Goal: Task Accomplishment & Management: Use online tool/utility

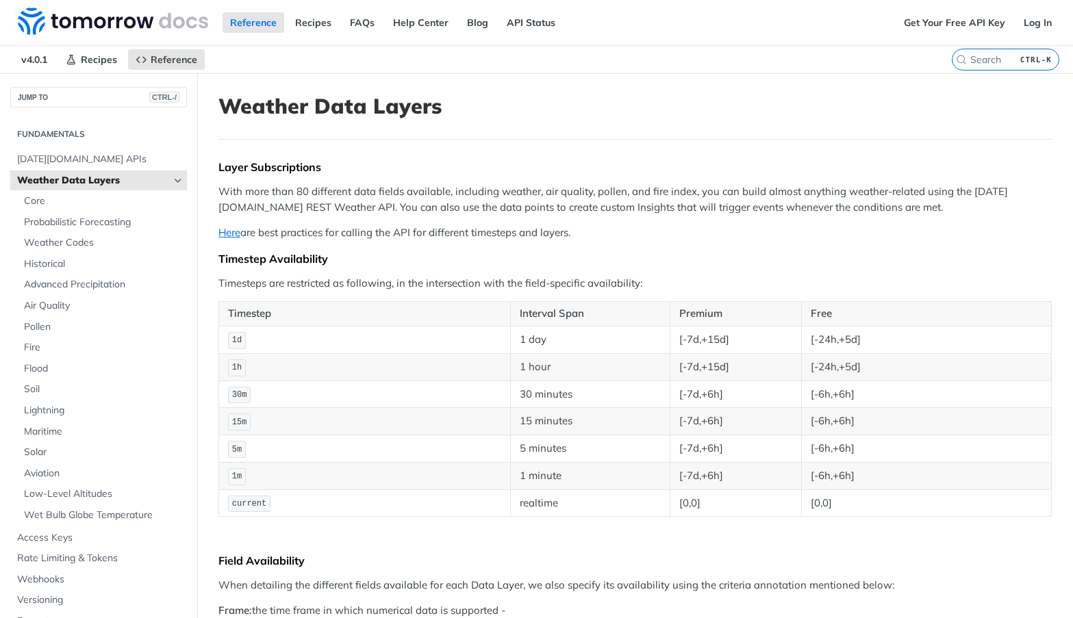
scroll to position [68, 0]
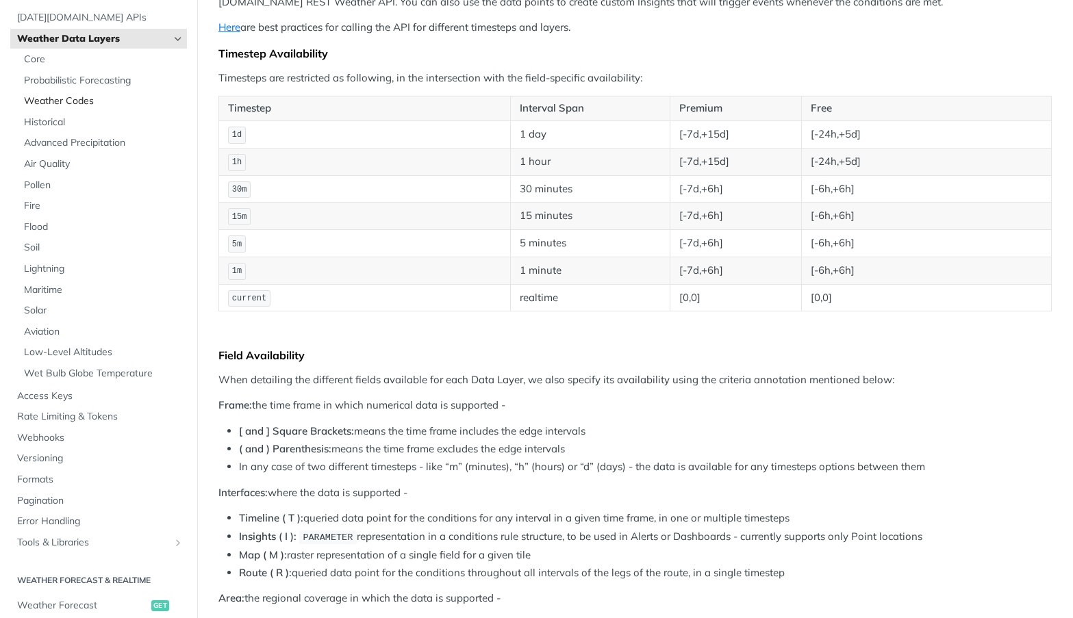
click at [71, 101] on span "Weather Codes" at bounding box center [104, 101] width 160 height 14
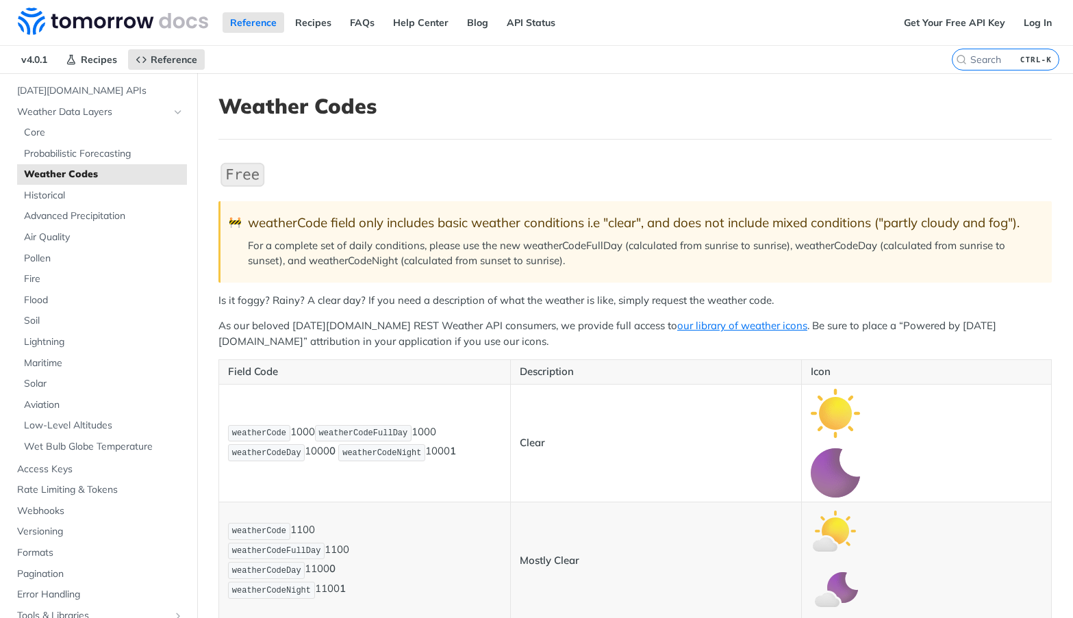
click at [384, 215] on div "weatherCode field only includes basic weather conditions i.e "clear", and does …" at bounding box center [643, 223] width 790 height 16
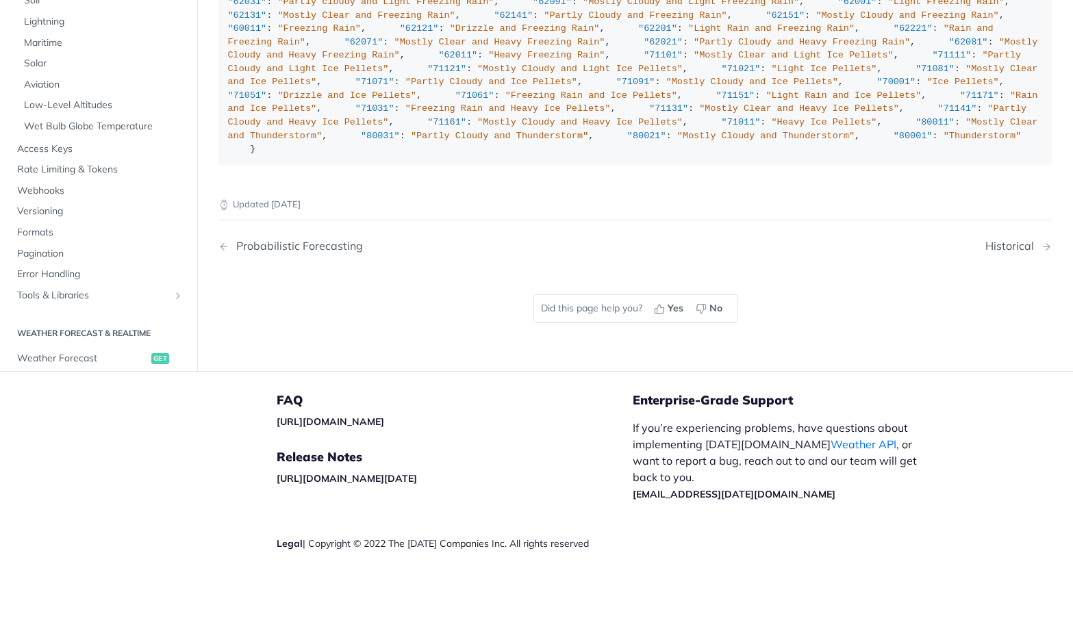
scroll to position [959, 0]
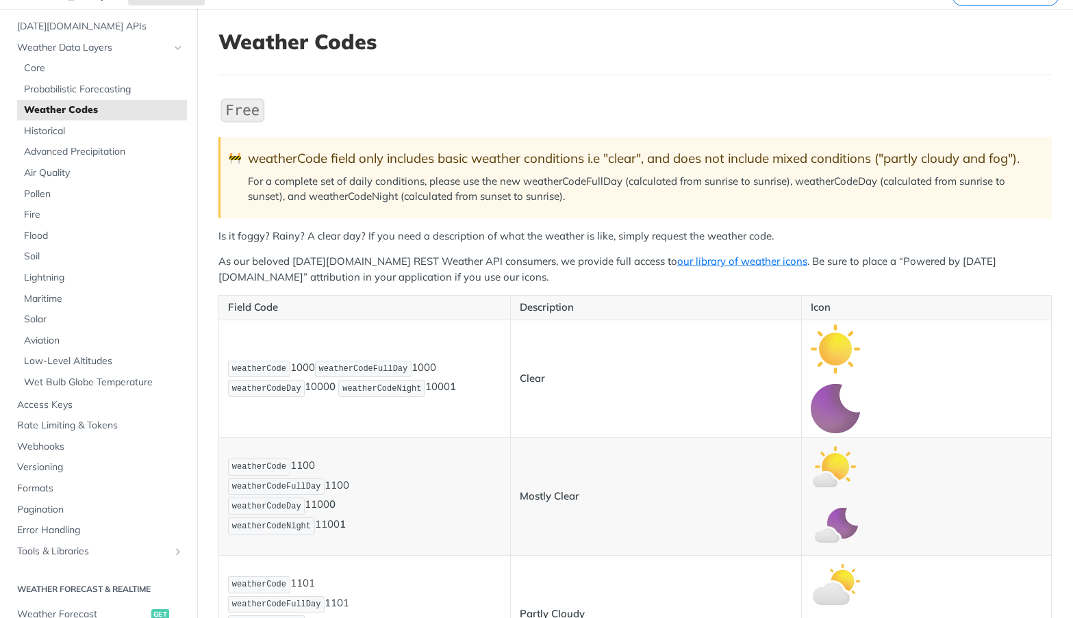
scroll to position [0, 0]
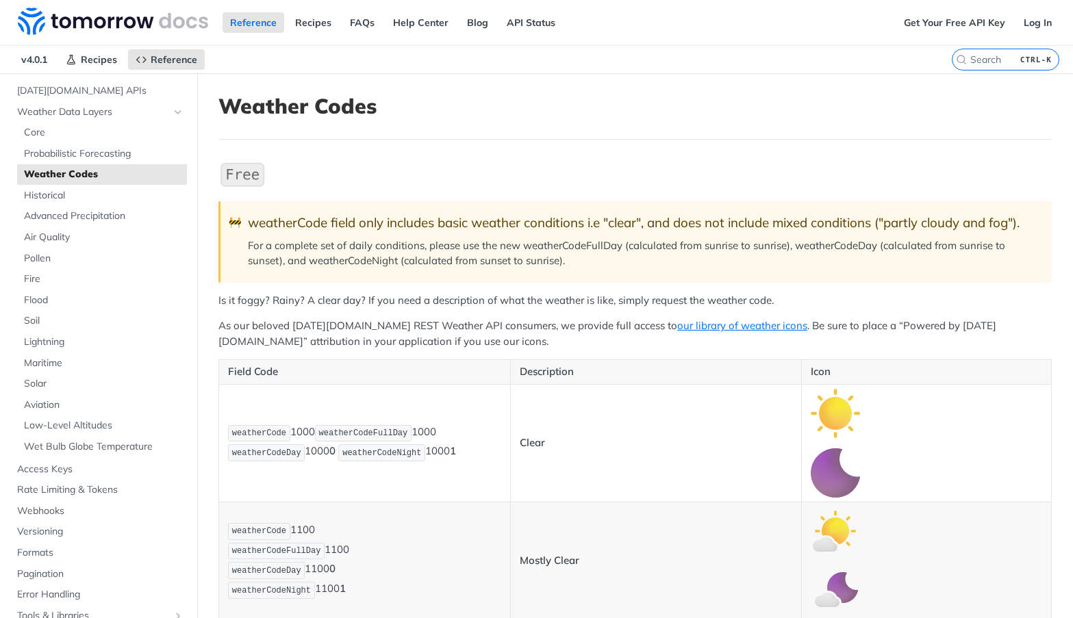
click at [488, 260] on p "For a complete set of daily conditions, please use the new weatherCodeFullDay (…" at bounding box center [643, 253] width 790 height 31
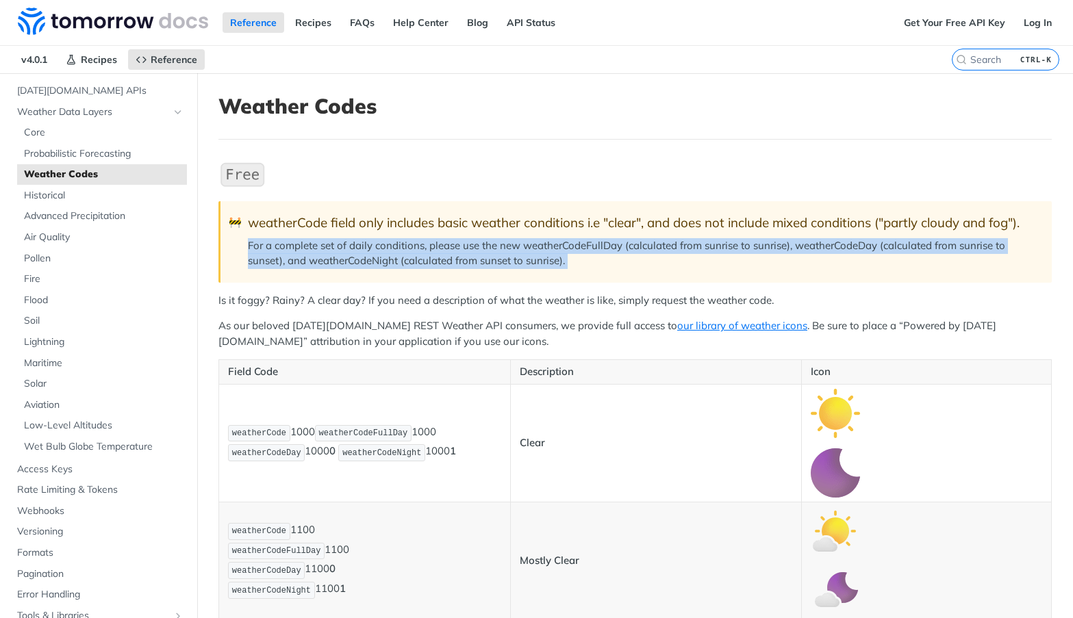
click at [488, 260] on p "For a complete set of daily conditions, please use the new weatherCodeFullDay (…" at bounding box center [643, 253] width 790 height 31
click at [504, 254] on p "For a complete set of daily conditions, please use the new weatherCodeFullDay (…" at bounding box center [643, 253] width 790 height 31
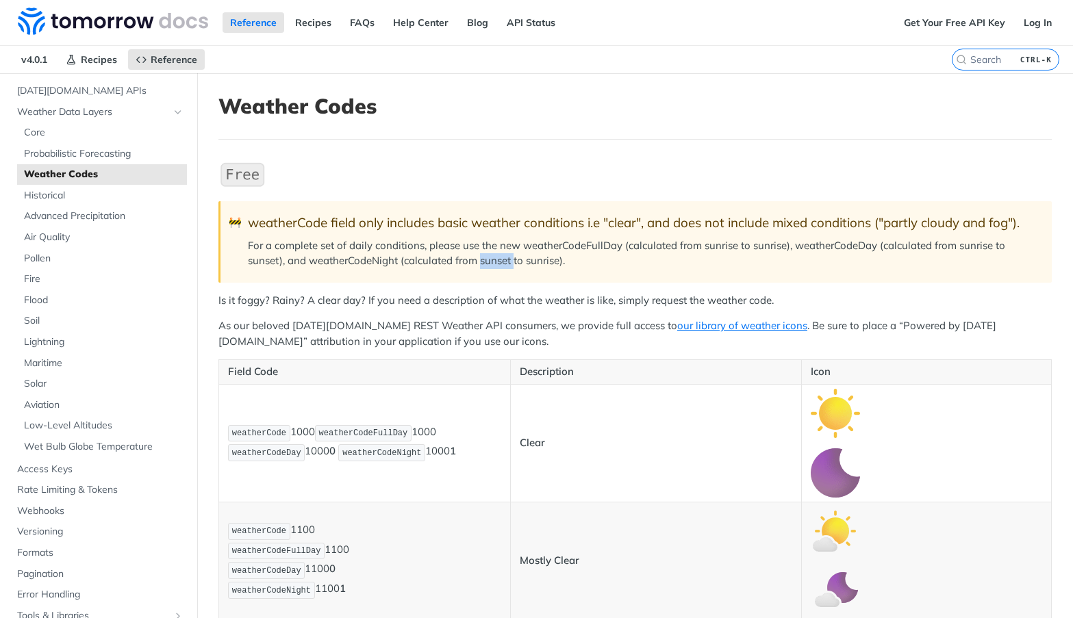
click at [504, 254] on p "For a complete set of daily conditions, please use the new weatherCodeFullDay (…" at bounding box center [643, 253] width 790 height 31
click at [592, 264] on p "For a complete set of daily conditions, please use the new weatherCodeFullDay (…" at bounding box center [643, 253] width 790 height 31
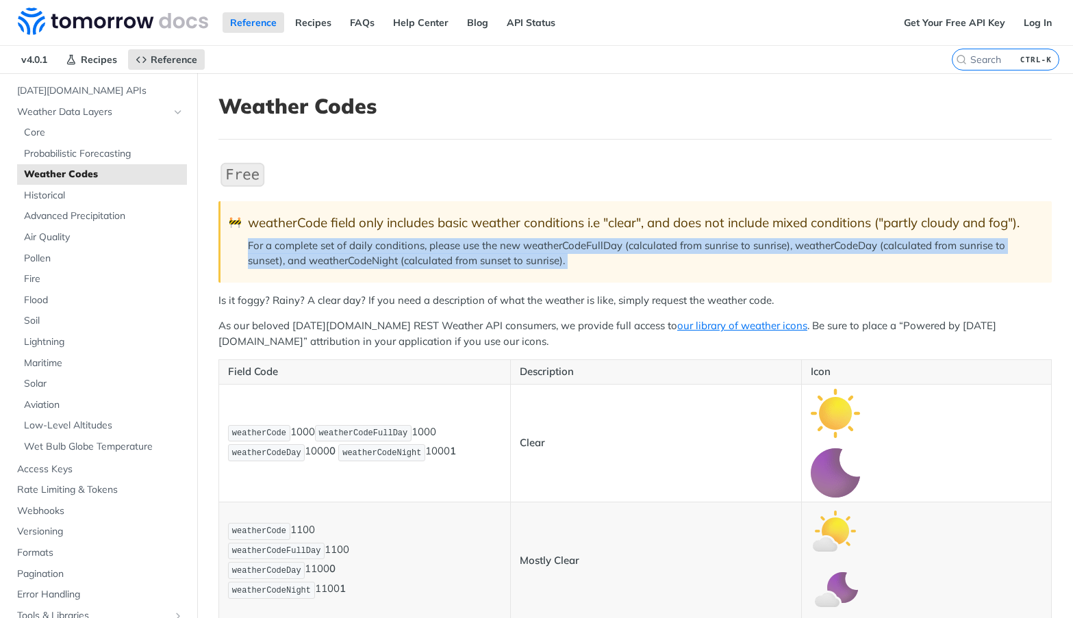
drag, startPoint x: 496, startPoint y: 262, endPoint x: 238, endPoint y: 247, distance: 257.9
click at [238, 247] on blockquote "🚧 weatherCode field only includes basic weather conditions i.e "clear", and doe…" at bounding box center [634, 241] width 833 height 81
click at [303, 258] on p "For a complete set of daily conditions, please use the new weatherCodeFullDay (…" at bounding box center [643, 253] width 790 height 31
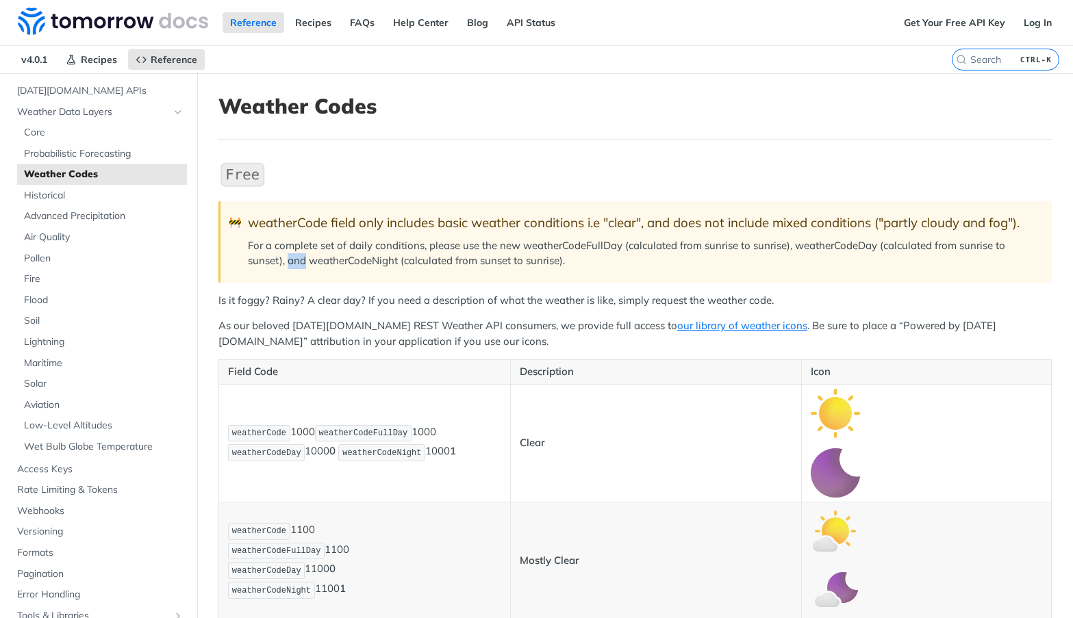
click at [303, 258] on p "For a complete set of daily conditions, please use the new weatherCodeFullDay (…" at bounding box center [643, 253] width 790 height 31
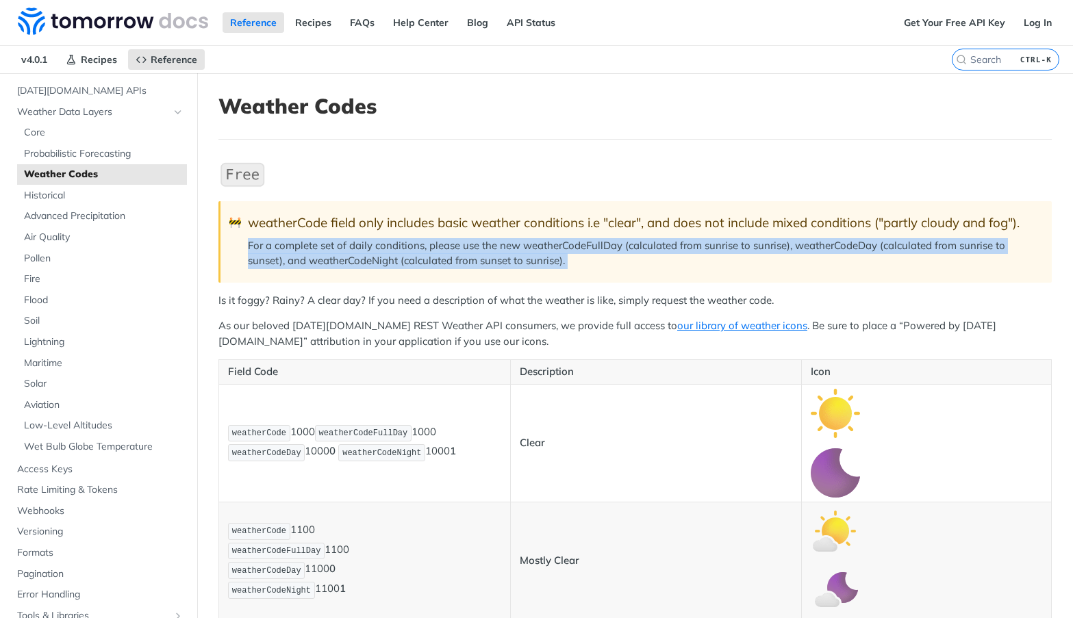
click at [303, 258] on p "For a complete set of daily conditions, please use the new weatherCodeFullDay (…" at bounding box center [643, 253] width 790 height 31
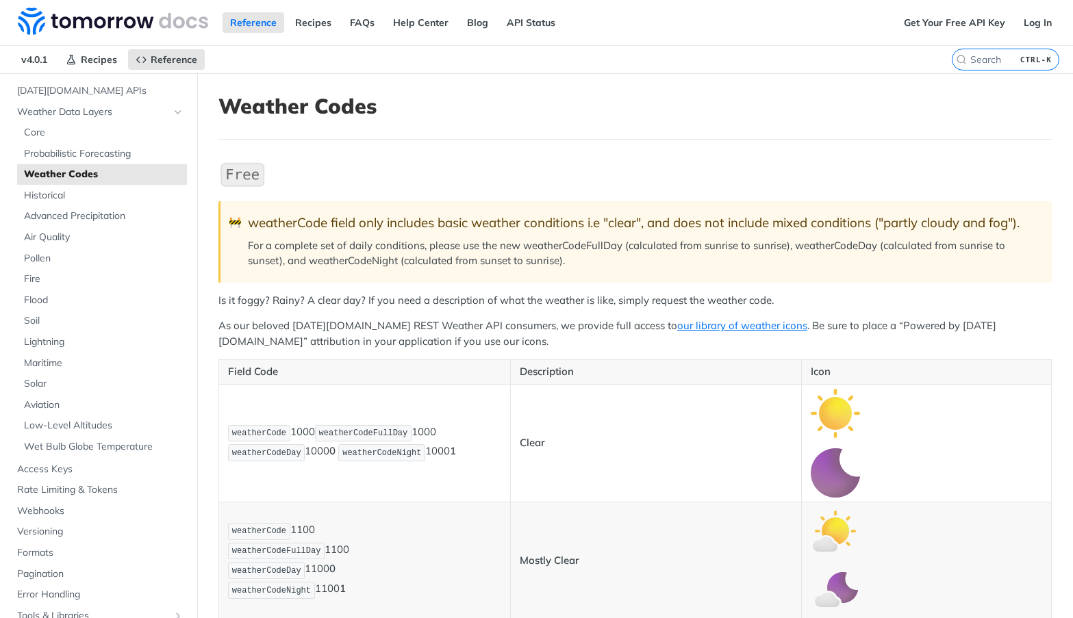
click at [341, 225] on div "weatherCode field only includes basic weather conditions i.e "clear", and does …" at bounding box center [643, 223] width 790 height 16
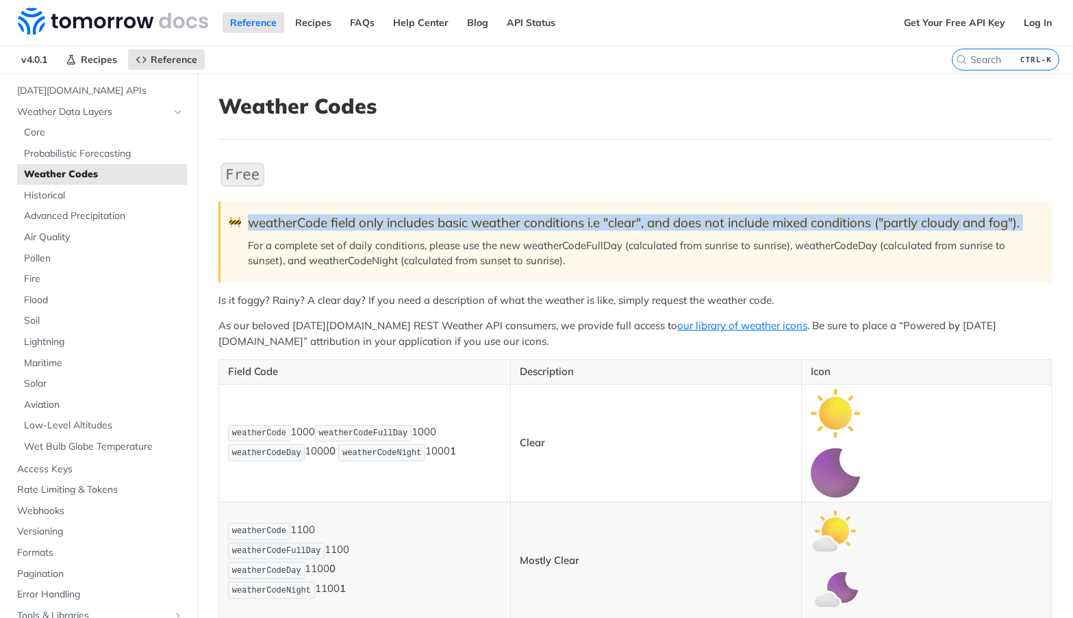
click at [341, 225] on div "weatherCode field only includes basic weather conditions i.e "clear", and does …" at bounding box center [643, 223] width 790 height 16
click at [859, 225] on div "weatherCode field only includes basic weather conditions i.e "clear", and does …" at bounding box center [643, 223] width 790 height 16
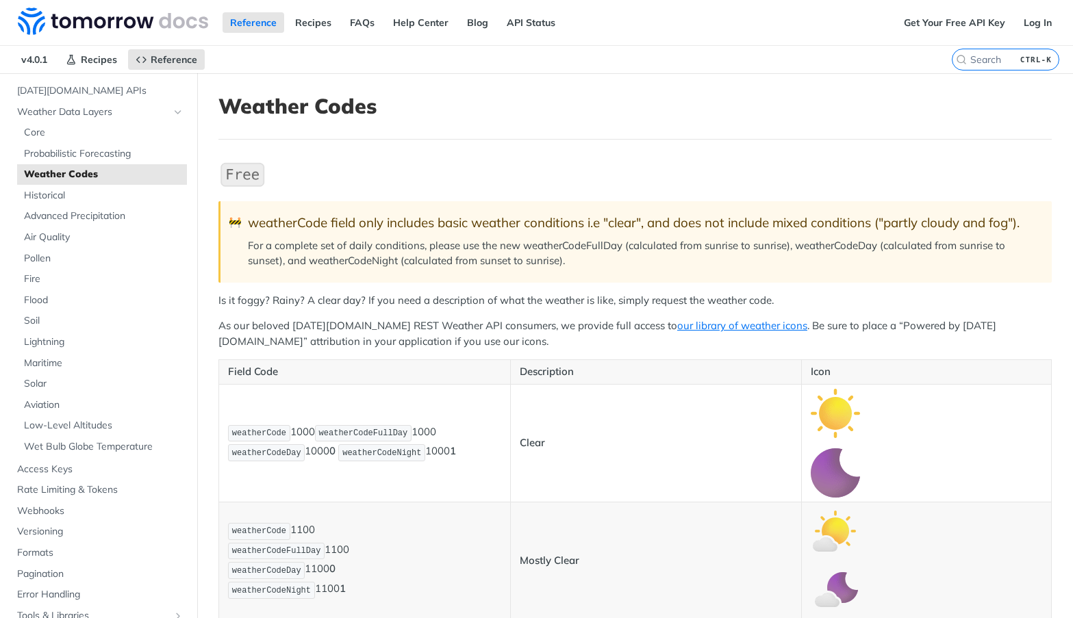
click at [839, 240] on p "For a complete set of daily conditions, please use the new weatherCodeFullDay (…" at bounding box center [643, 253] width 790 height 31
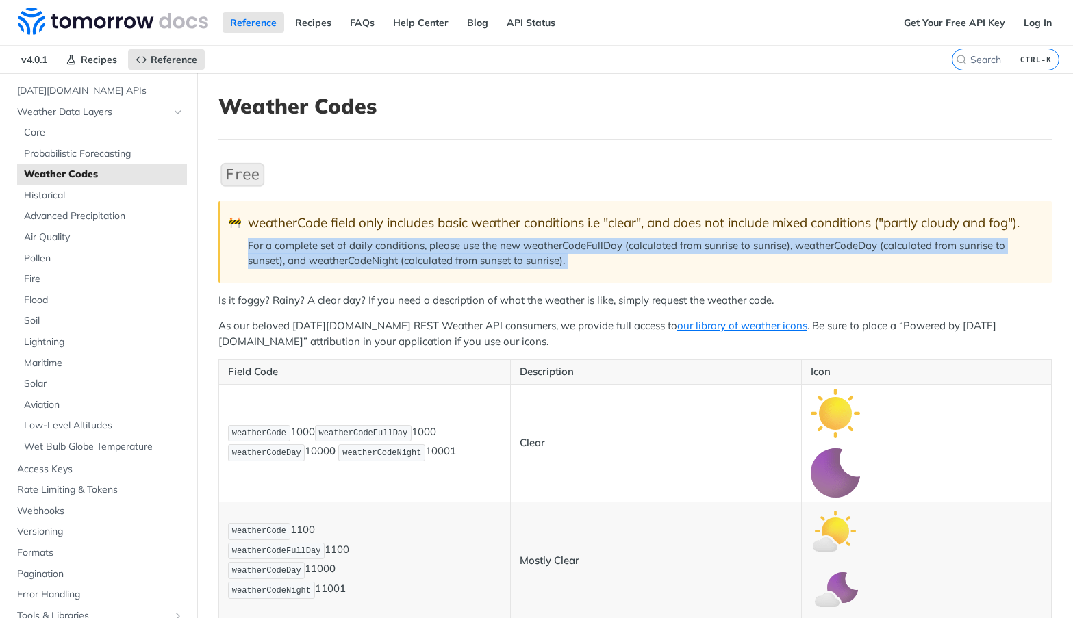
click at [839, 240] on p "For a complete set of daily conditions, please use the new weatherCodeFullDay (…" at bounding box center [643, 253] width 790 height 31
click at [574, 257] on p "For a complete set of daily conditions, please use the new weatherCodeFullDay (…" at bounding box center [643, 253] width 790 height 31
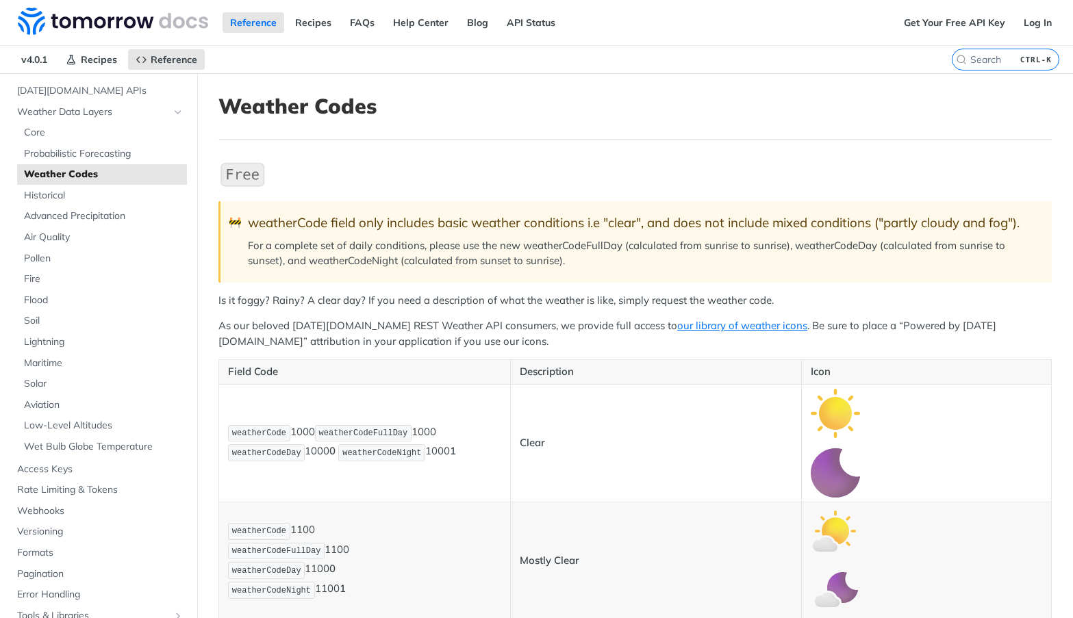
click at [592, 242] on p "For a complete set of daily conditions, please use the new weatherCodeFullDay (…" at bounding box center [643, 253] width 790 height 31
click at [668, 247] on p "For a complete set of daily conditions, please use the new weatherCodeFullDay (…" at bounding box center [643, 253] width 790 height 31
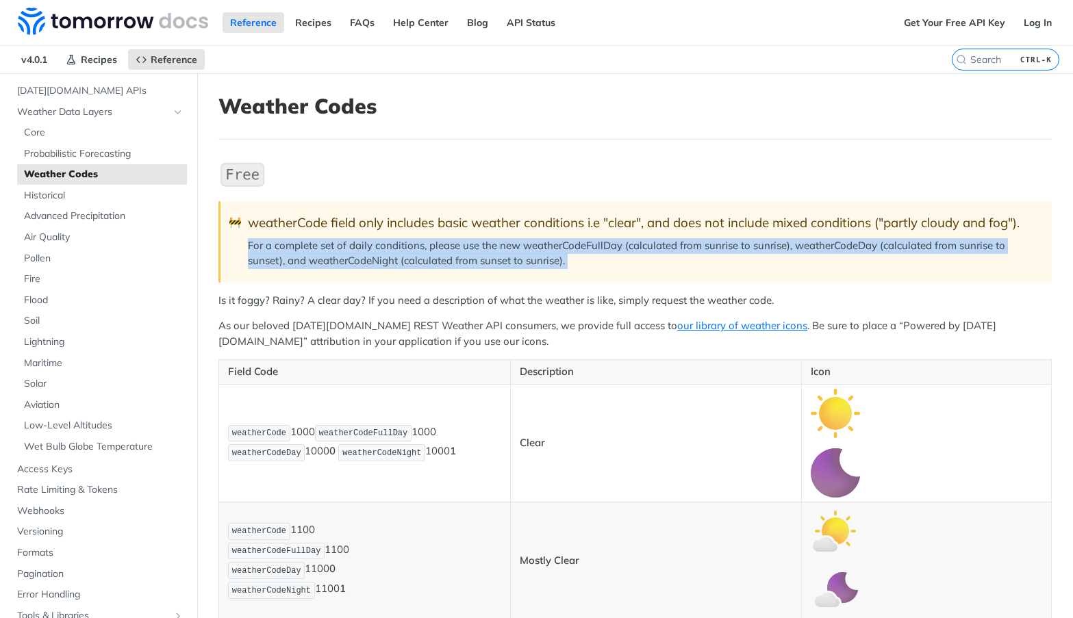
click at [668, 247] on p "For a complete set of daily conditions, please use the new weatherCodeFullDay (…" at bounding box center [643, 253] width 790 height 31
click at [740, 247] on p "For a complete set of daily conditions, please use the new weatherCodeFullDay (…" at bounding box center [643, 253] width 790 height 31
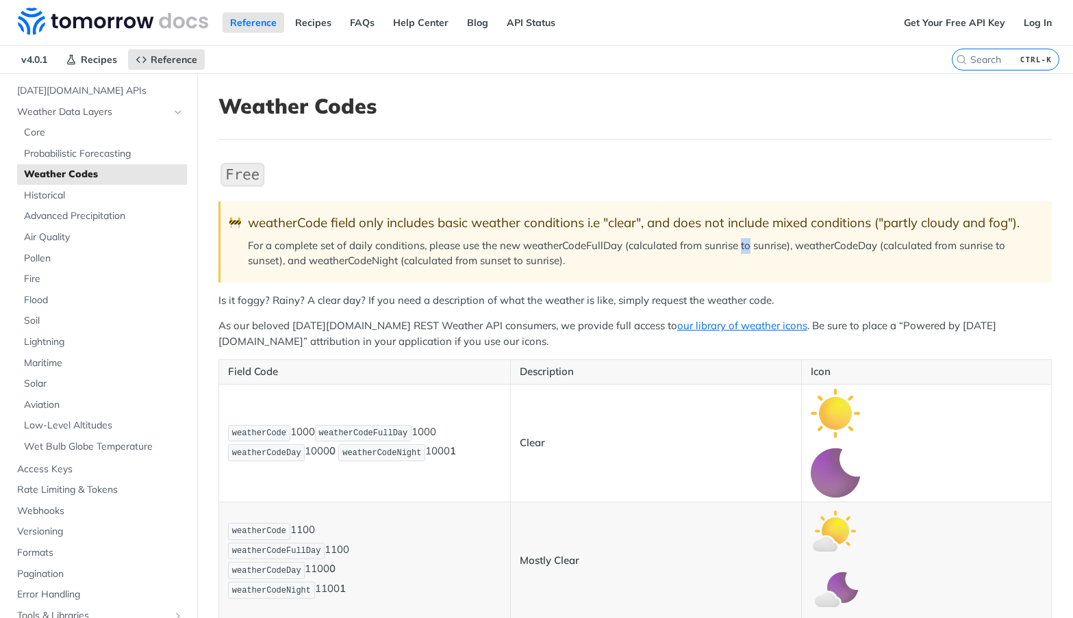
click at [740, 247] on p "For a complete set of daily conditions, please use the new weatherCodeFullDay (…" at bounding box center [643, 253] width 790 height 31
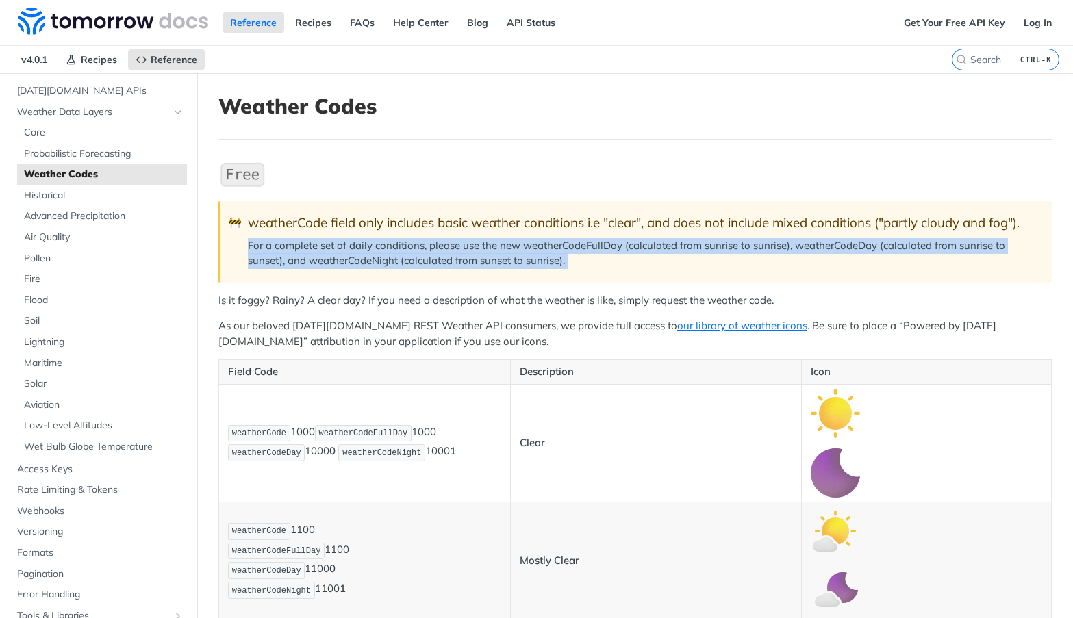
click at [740, 247] on p "For a complete set of daily conditions, please use the new weatherCodeFullDay (…" at bounding box center [643, 253] width 790 height 31
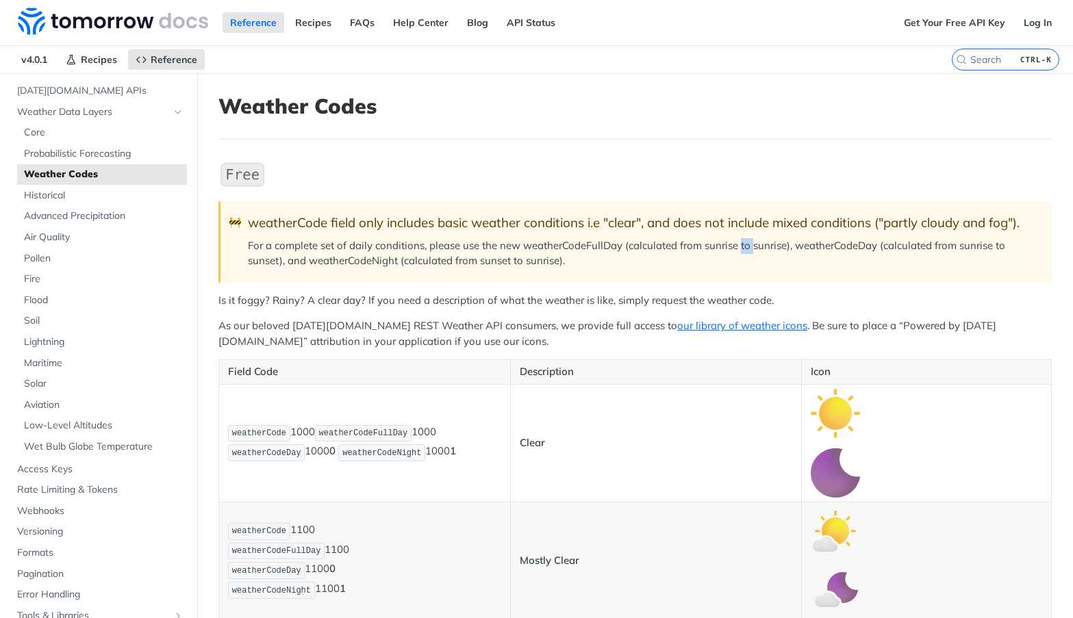
click at [740, 247] on p "For a complete set of daily conditions, please use the new weatherCodeFullDay (…" at bounding box center [643, 253] width 790 height 31
click at [774, 244] on p "For a complete set of daily conditions, please use the new weatherCodeFullDay (…" at bounding box center [643, 253] width 790 height 31
click at [853, 240] on p "For a complete set of daily conditions, please use the new weatherCodeFullDay (…" at bounding box center [643, 253] width 790 height 31
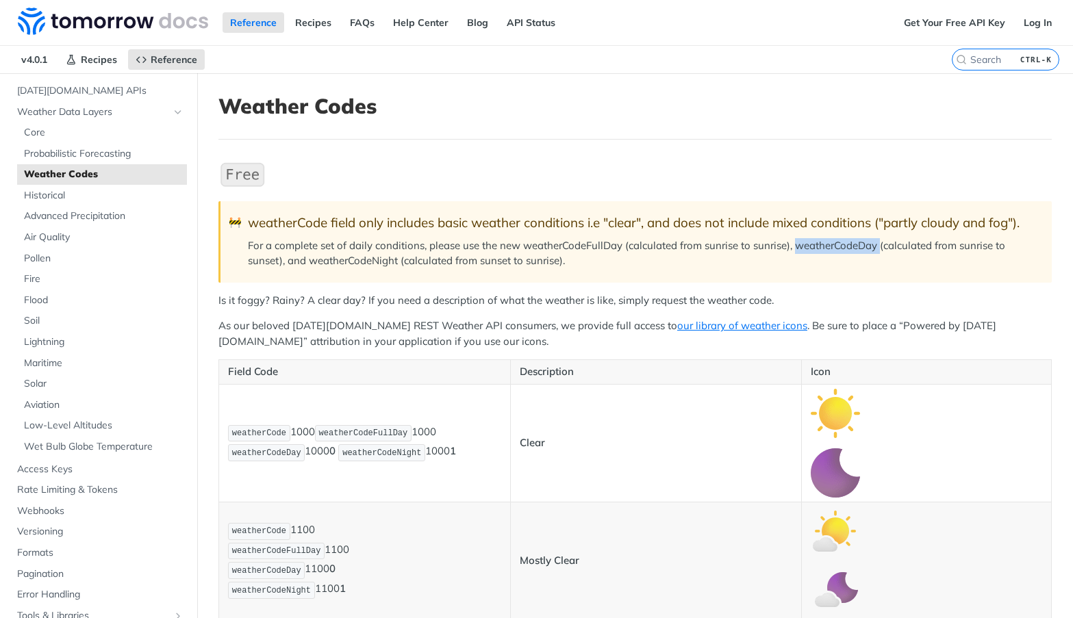
click at [853, 240] on p "For a complete set of daily conditions, please use the new weatherCodeFullDay (…" at bounding box center [643, 253] width 790 height 31
click at [881, 243] on p "For a complete set of daily conditions, please use the new weatherCodeFullDay (…" at bounding box center [643, 253] width 790 height 31
drag, startPoint x: 875, startPoint y: 249, endPoint x: 797, endPoint y: 250, distance: 78.1
click at [797, 250] on p "For a complete set of daily conditions, please use the new weatherCodeFullDay (…" at bounding box center [643, 253] width 790 height 31
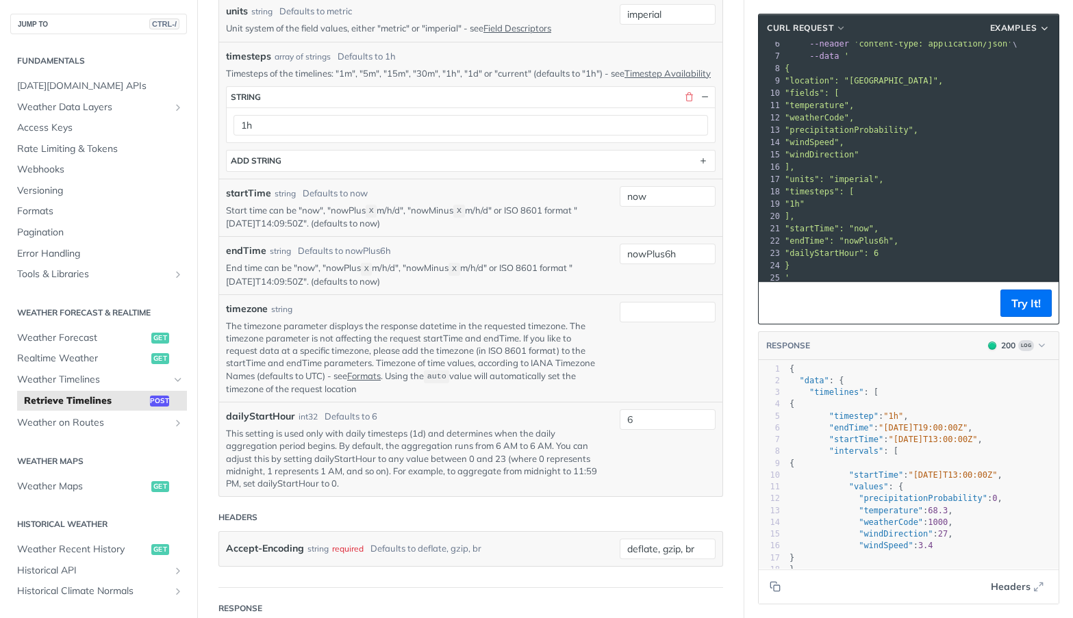
scroll to position [753, 0]
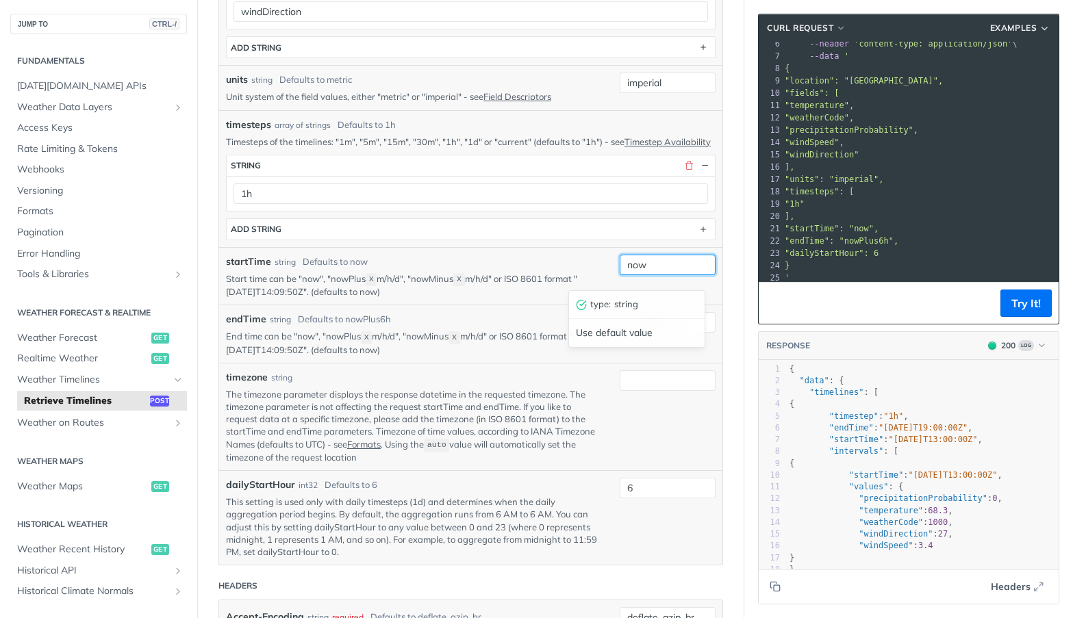
click at [640, 275] on input "now" at bounding box center [668, 265] width 96 height 21
type textarea "2025-09-02T19:00:00Z"
drag, startPoint x: 870, startPoint y: 429, endPoint x: 962, endPoint y: 433, distance: 92.5
click at [962, 433] on pre ""endTime" : "2025-09-02T19:00:00Z" ," at bounding box center [923, 428] width 272 height 12
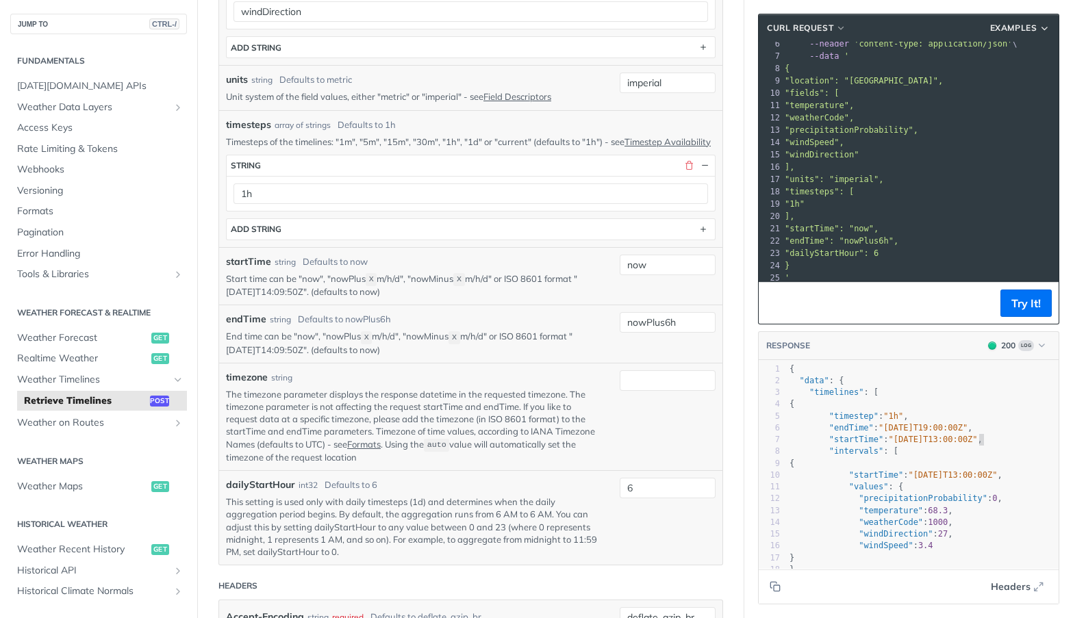
click at [970, 442] on span ""2025-09-02T13:00:00Z"" at bounding box center [933, 440] width 89 height 10
click at [954, 477] on span ""2025-09-02T13:00:00Z"" at bounding box center [952, 475] width 89 height 10
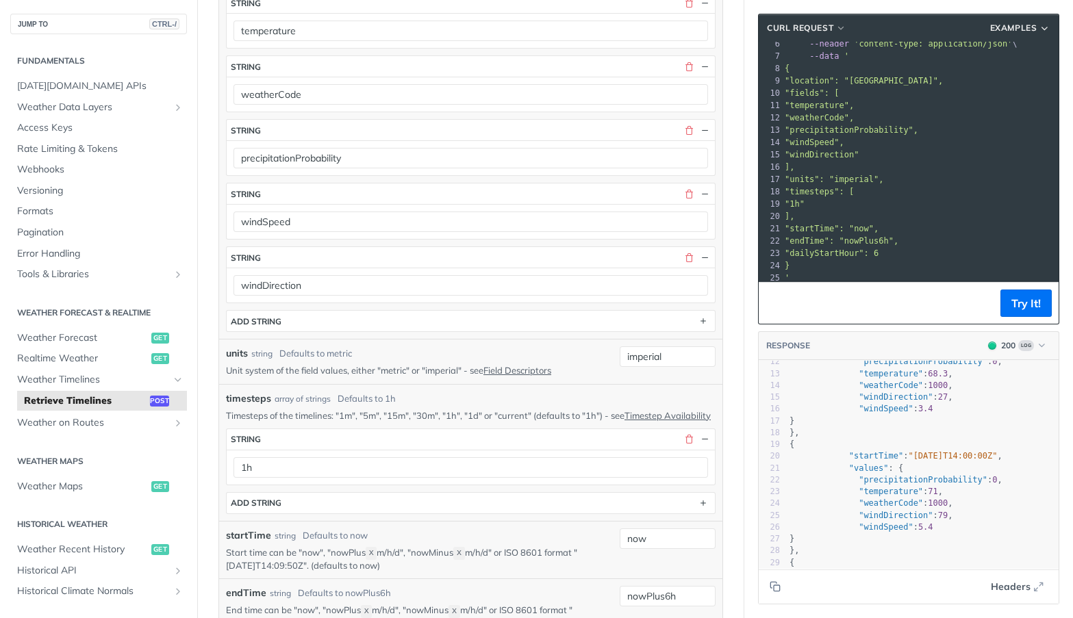
scroll to position [0, 0]
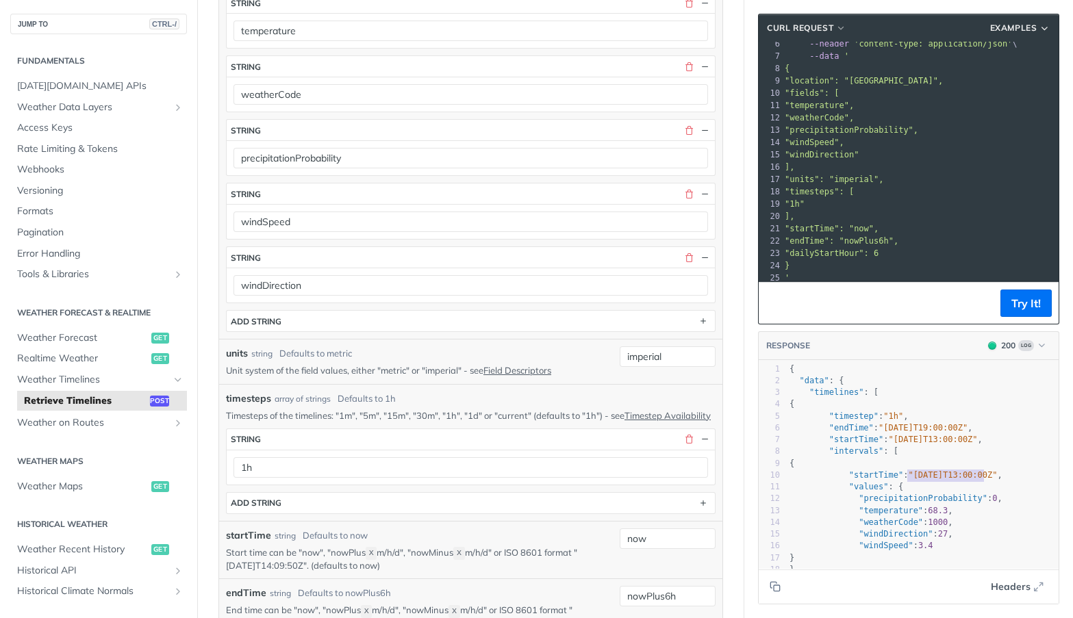
type textarea "2025-09-02T13:00:00Z"
drag, startPoint x: 896, startPoint y: 474, endPoint x: 987, endPoint y: 475, distance: 91.1
click at [987, 475] on span ""2025-09-02T13:00:00Z"" at bounding box center [952, 475] width 89 height 10
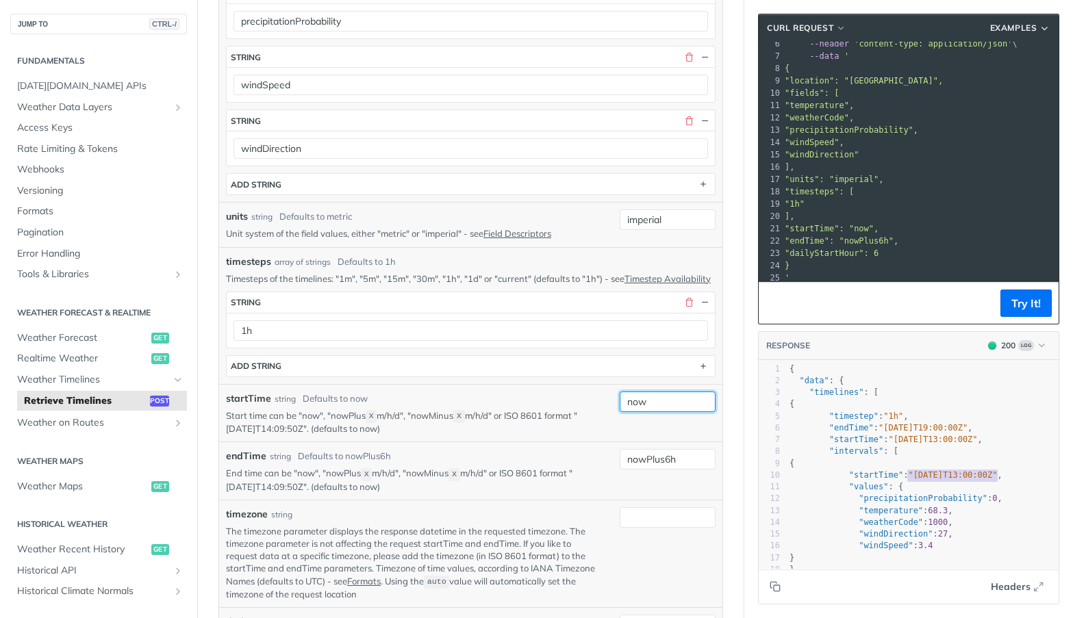
click at [636, 412] on input "now" at bounding box center [668, 402] width 96 height 21
paste input "2025-09-02T13:00:00Z"
drag, startPoint x: 679, startPoint y: 413, endPoint x: 668, endPoint y: 416, distance: 12.1
click at [668, 412] on input "2025-09-02T13:00:00Z" at bounding box center [668, 402] width 96 height 21
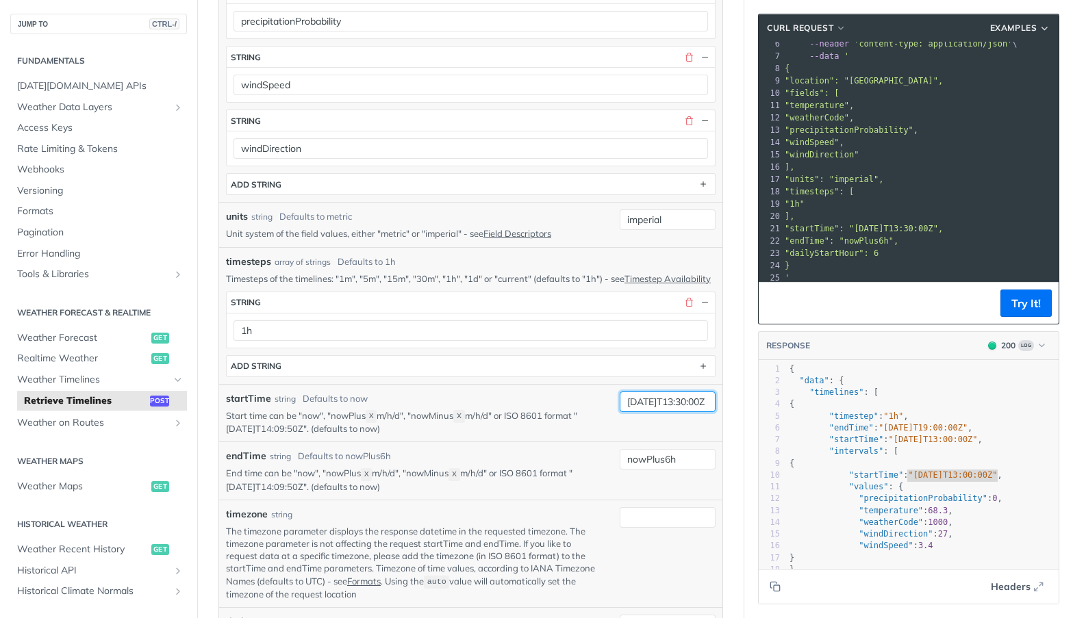
type input "2025-09-02T13:30:00Z"
click at [864, 442] on span ""startTime"" at bounding box center [856, 440] width 54 height 10
click at [1015, 308] on button "Try It!" at bounding box center [1025, 303] width 51 height 27
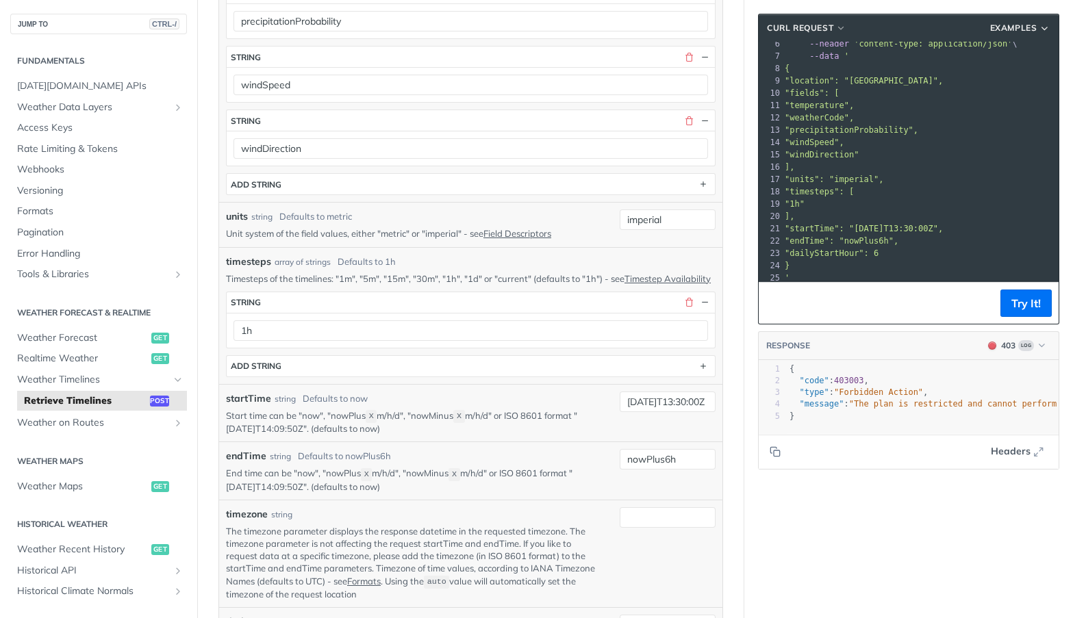
click at [826, 405] on span ""message"" at bounding box center [821, 404] width 45 height 10
type textarea ""message": "The plan is restricted and cannot perform this action. Adjust actio…"
click at [826, 405] on span ""message"" at bounding box center [821, 404] width 45 height 10
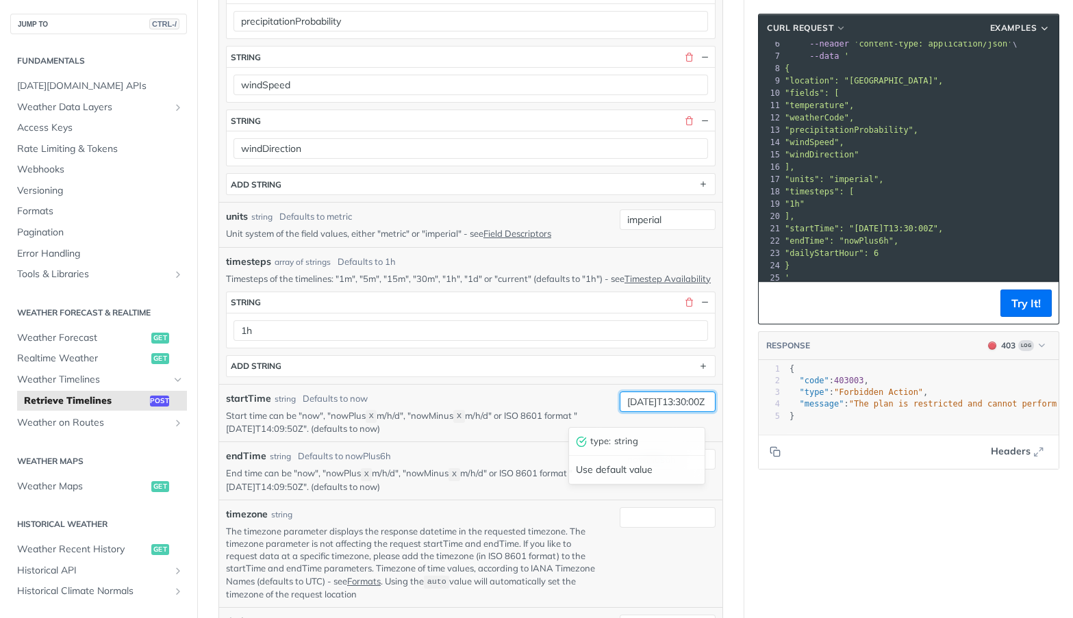
click at [667, 412] on input "2025-09-02T13:30:00Z" at bounding box center [668, 402] width 96 height 21
click at [1017, 307] on button "Try It!" at bounding box center [1025, 303] width 51 height 27
click at [666, 412] on input "2025-09-04T13:30:00Z" at bounding box center [668, 402] width 96 height 21
type input "2025-09-03T13:30:00Z"
click at [1019, 296] on button "Try It!" at bounding box center [1025, 303] width 51 height 27
